Goal: Task Accomplishment & Management: Manage account settings

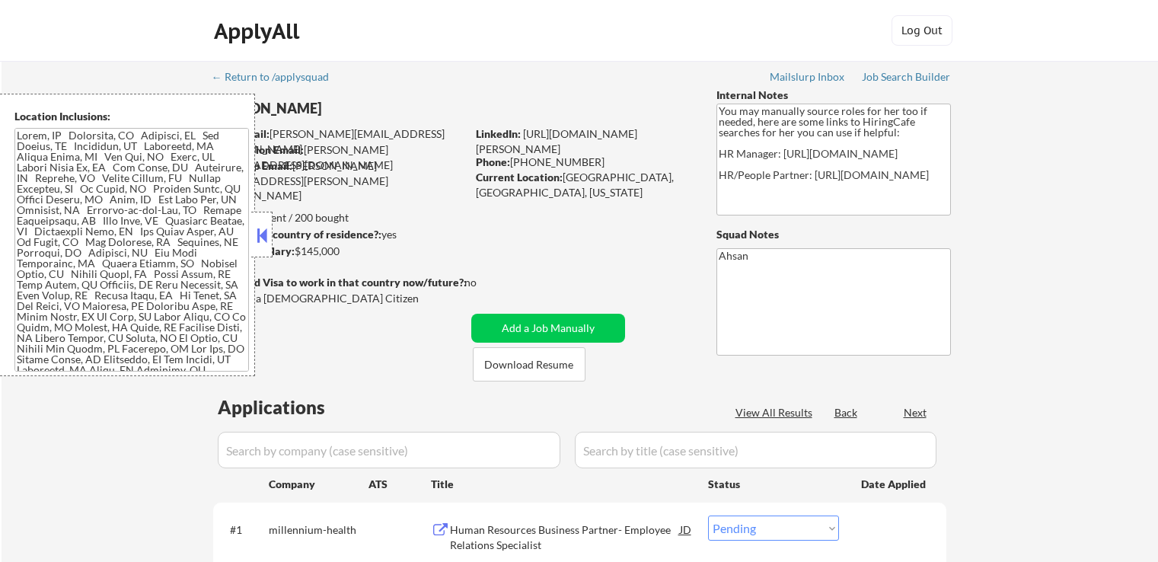
select select ""pending""
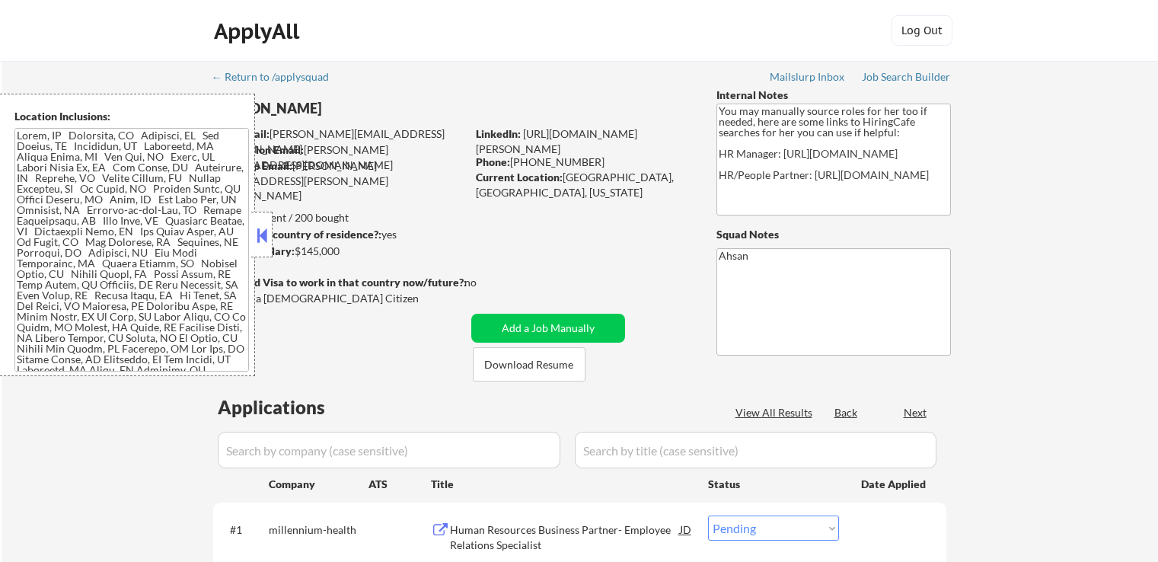
select select ""pending""
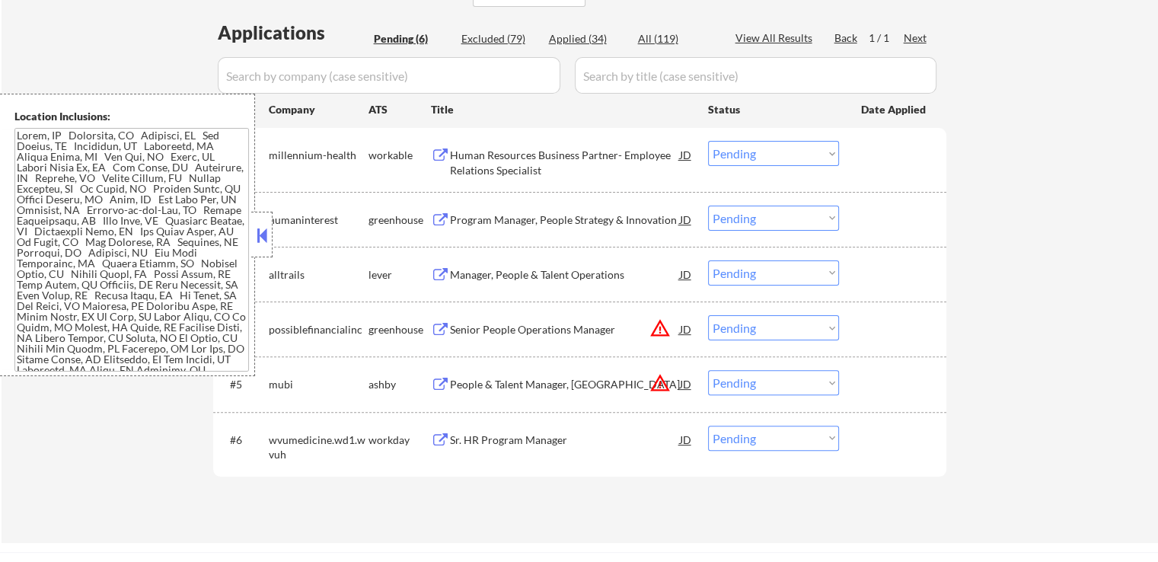
scroll to position [381, 0]
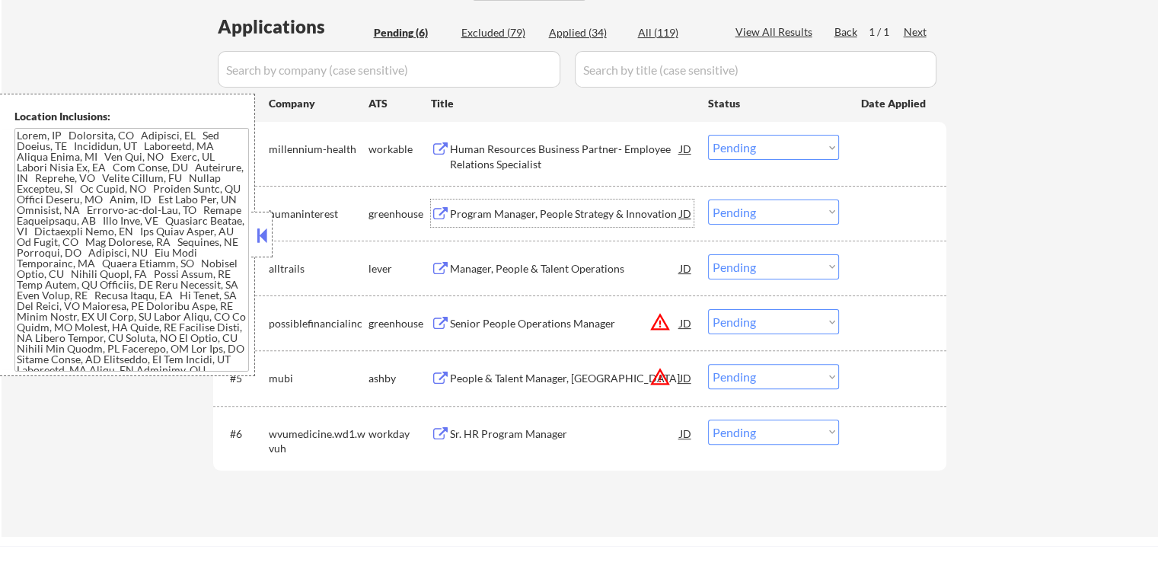
click at [585, 214] on div "Program Manager, People Strategy & Innovation" at bounding box center [565, 213] width 230 height 15
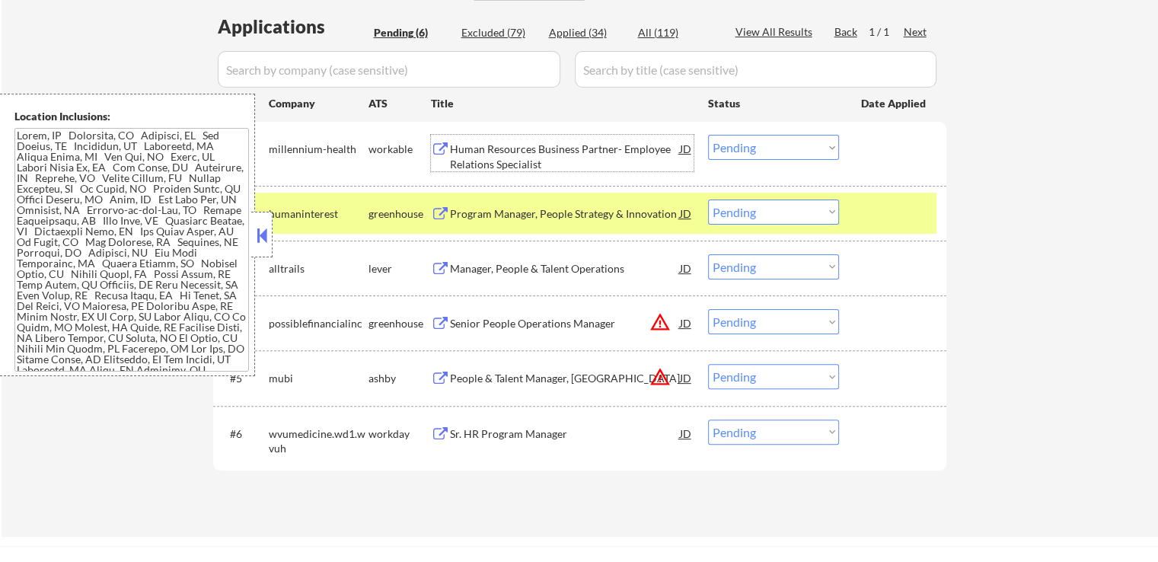
click at [603, 155] on div "Human Resources Business Partner- Employee Relations Specialist" at bounding box center [565, 157] width 230 height 30
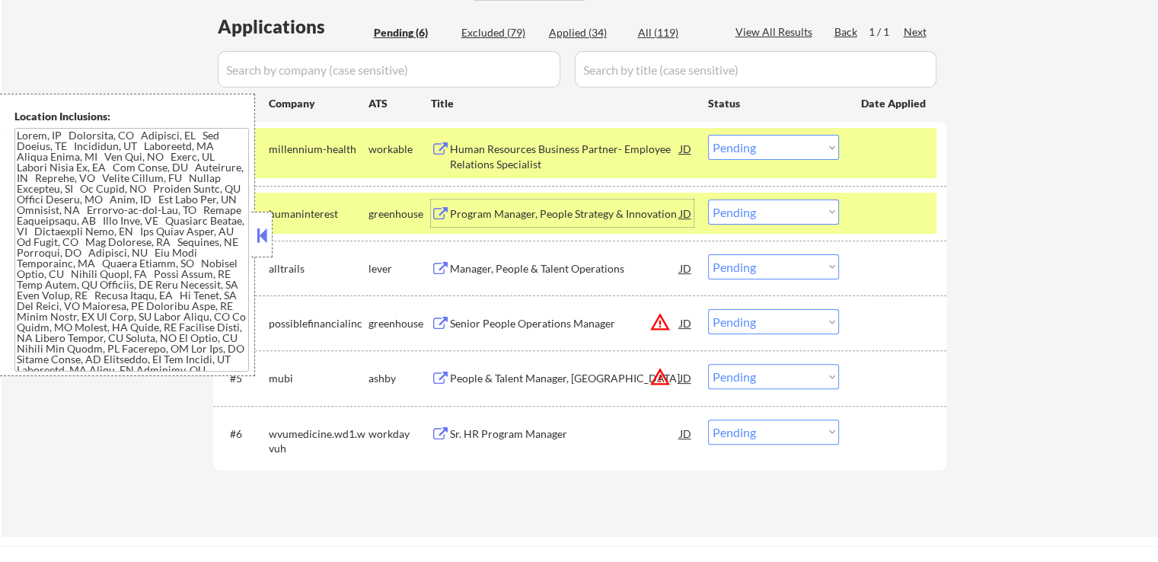
click at [600, 215] on div "Program Manager, People Strategy & Innovation" at bounding box center [565, 213] width 230 height 15
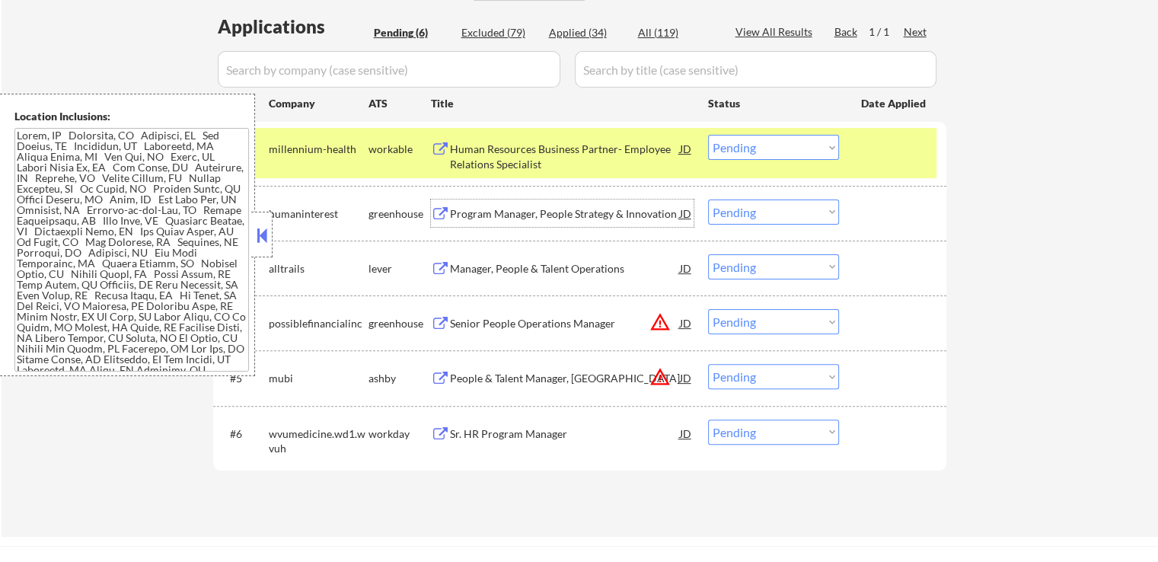
click at [743, 152] on select "Choose an option... Pending Applied Excluded (Questions) Excluded (Expired) Exc…" at bounding box center [773, 147] width 131 height 25
click at [708, 135] on select "Choose an option... Pending Applied Excluded (Questions) Excluded (Expired) Exc…" at bounding box center [773, 147] width 131 height 25
click at [604, 271] on div "Manager, People & Talent Operations" at bounding box center [565, 268] width 230 height 15
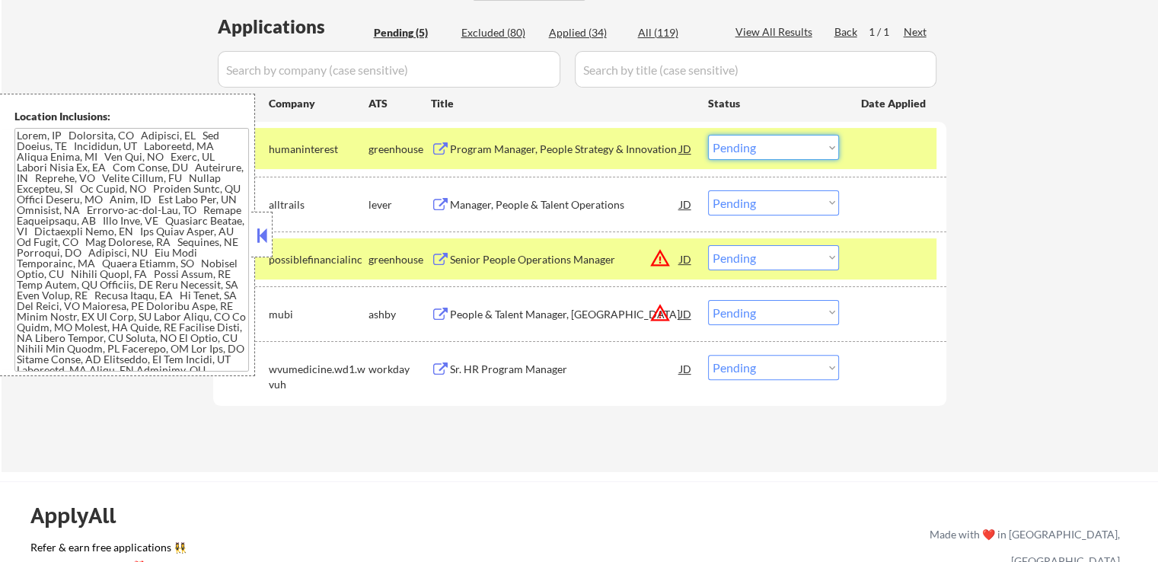
click at [780, 153] on select "Choose an option... Pending Applied Excluded (Questions) Excluded (Expired) Exc…" at bounding box center [773, 147] width 131 height 25
click at [708, 135] on select "Choose an option... Pending Applied Excluded (Questions) Excluded (Expired) Exc…" at bounding box center [773, 147] width 131 height 25
click at [571, 257] on div "Senior People Operations Manager" at bounding box center [565, 259] width 230 height 15
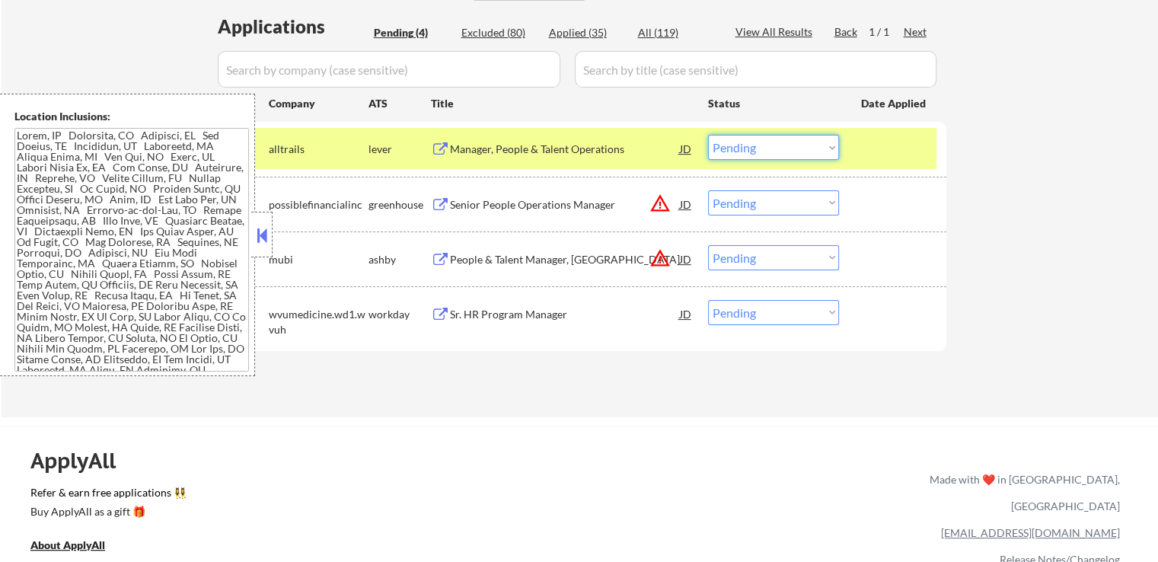
click at [755, 142] on select "Choose an option... Pending Applied Excluded (Questions) Excluded (Expired) Exc…" at bounding box center [773, 147] width 131 height 25
click at [708, 135] on select "Choose an option... Pending Applied Excluded (Questions) Excluded (Expired) Exc…" at bounding box center [773, 147] width 131 height 25
click at [596, 257] on div "People & Talent Manager, [GEOGRAPHIC_DATA]" at bounding box center [565, 259] width 230 height 15
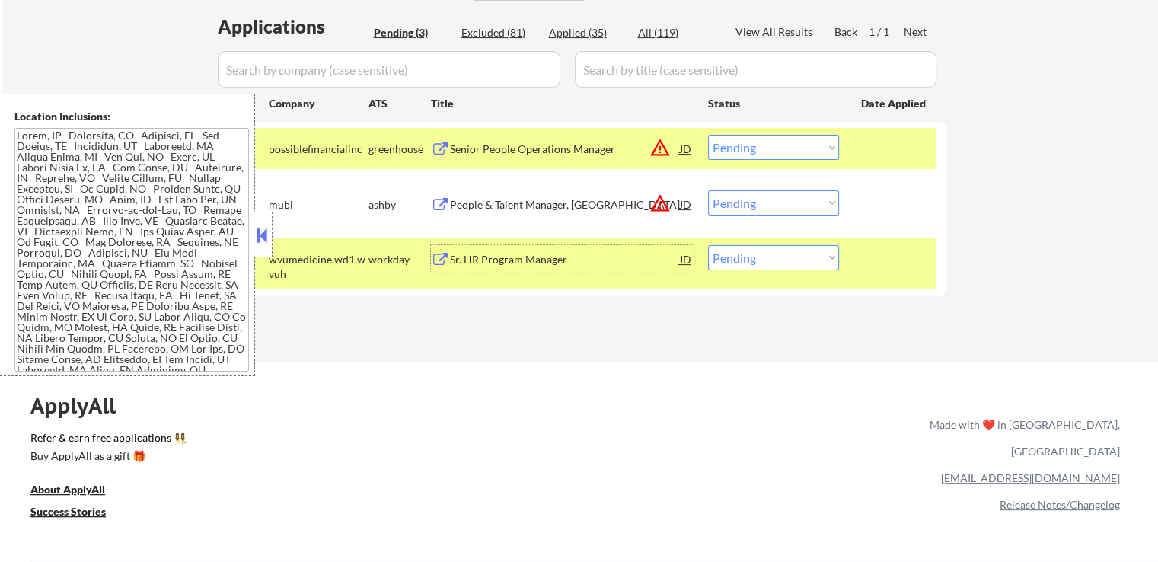
click at [755, 147] on select "Choose an option... Pending Applied Excluded (Questions) Excluded (Expired) Exc…" at bounding box center [773, 147] width 131 height 25
click at [708, 135] on select "Choose an option... Pending Applied Excluded (Questions) Excluded (Expired) Exc…" at bounding box center [773, 147] width 131 height 25
click at [582, 267] on div "Sr. HR Program Manager" at bounding box center [565, 258] width 230 height 27
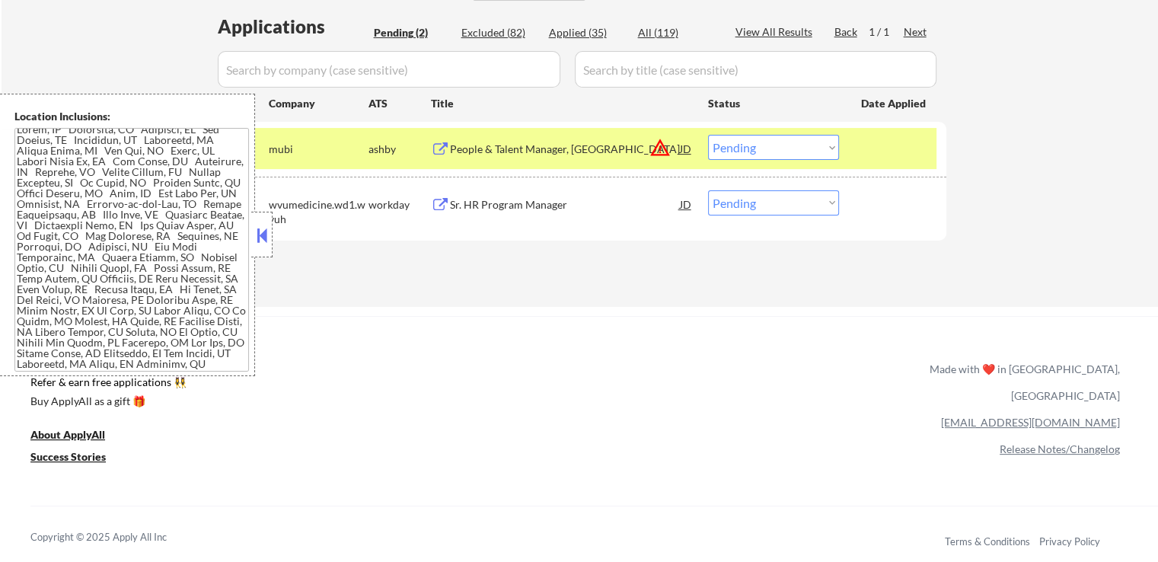
click at [785, 151] on select "Choose an option... Pending Applied Excluded (Questions) Excluded (Expired) Exc…" at bounding box center [773, 147] width 131 height 25
click at [708, 135] on select "Choose an option... Pending Applied Excluded (Questions) Excluded (Expired) Exc…" at bounding box center [773, 147] width 131 height 25
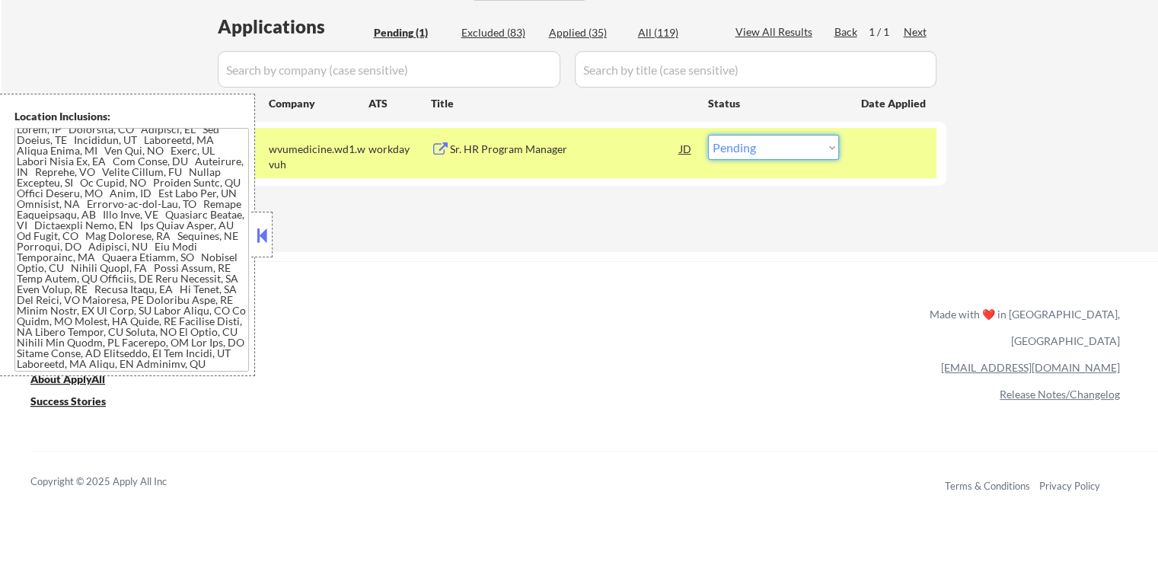
click at [736, 142] on select "Choose an option... Pending Applied Excluded (Questions) Excluded (Expired) Exc…" at bounding box center [773, 147] width 131 height 25
select select ""excluded""
click at [708, 135] on select "Choose an option... Pending Applied Excluded (Questions) Excluded (Expired) Exc…" at bounding box center [773, 147] width 131 height 25
